Goal: Task Accomplishment & Management: Use online tool/utility

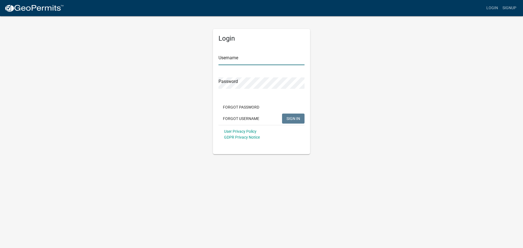
type input "altester"
click at [293, 119] on span "SIGN IN" at bounding box center [294, 118] width 14 height 4
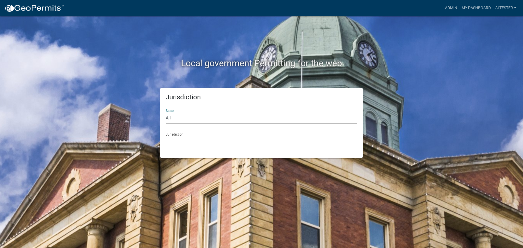
click at [168, 117] on select "All [US_STATE] [US_STATE] [US_STATE] [US_STATE] [US_STATE] [US_STATE] [US_STATE…" at bounding box center [262, 117] width 192 height 11
select select "[US_STATE]"
click at [166, 112] on select "All [US_STATE] [US_STATE] [US_STATE] [US_STATE] [US_STATE] [US_STATE] [US_STATE…" at bounding box center [262, 117] width 192 height 11
click at [178, 143] on select "City of [GEOGRAPHIC_DATA], [US_STATE] City of [GEOGRAPHIC_DATA], [US_STATE] Cit…" at bounding box center [262, 141] width 192 height 11
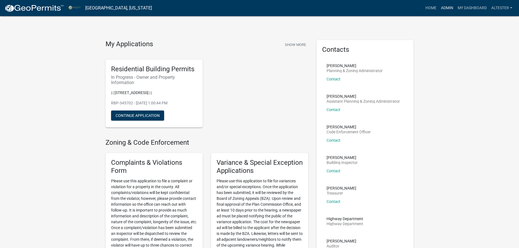
click at [447, 8] on link "Admin" at bounding box center [447, 8] width 17 height 11
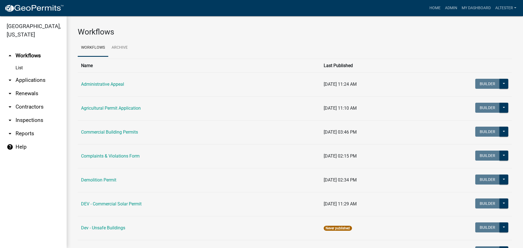
click at [9, 77] on icon "arrow_drop_down" at bounding box center [10, 80] width 7 height 7
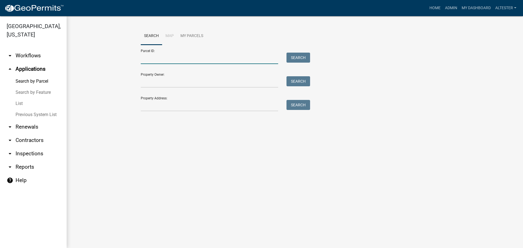
drag, startPoint x: 149, startPoint y: 55, endPoint x: 154, endPoint y: 56, distance: 4.4
click at [149, 55] on input "Parcel ID:" at bounding box center [210, 58] width 138 height 11
type input "521129400019000017"
click at [305, 57] on button "Search" at bounding box center [299, 58] width 24 height 10
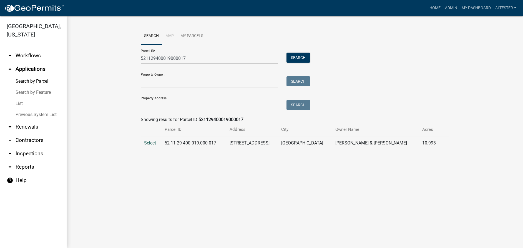
click at [152, 141] on span "Select" at bounding box center [150, 142] width 12 height 5
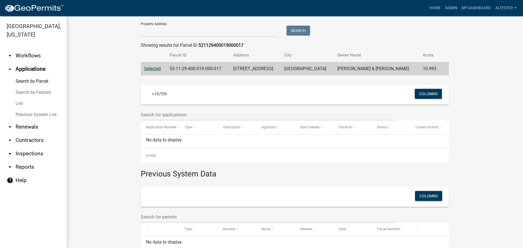
scroll to position [46, 0]
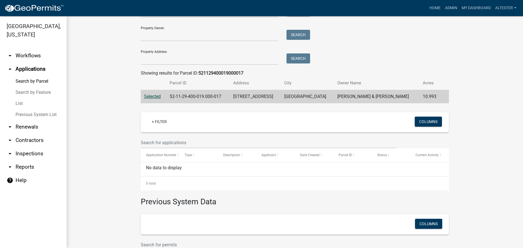
click at [152, 95] on span "Selected" at bounding box center [152, 96] width 17 height 5
click at [188, 95] on td "52-11-29-400-019.000-017" at bounding box center [198, 97] width 64 height 14
click at [152, 96] on span "Selected" at bounding box center [152, 96] width 17 height 5
click at [19, 98] on link "List" at bounding box center [33, 103] width 67 height 11
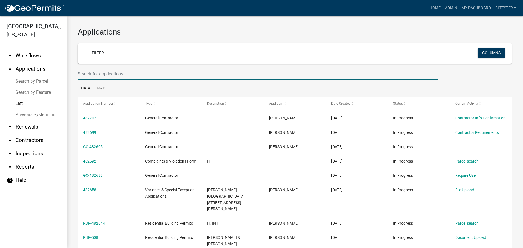
click at [103, 74] on input "text" at bounding box center [258, 73] width 361 height 11
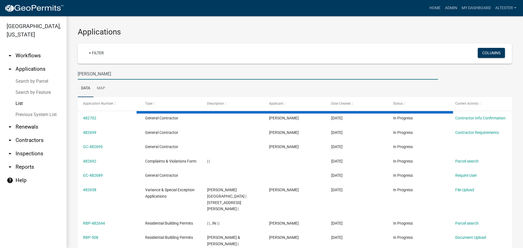
type input "[PERSON_NAME]"
